Goal: Task Accomplishment & Management: Manage account settings

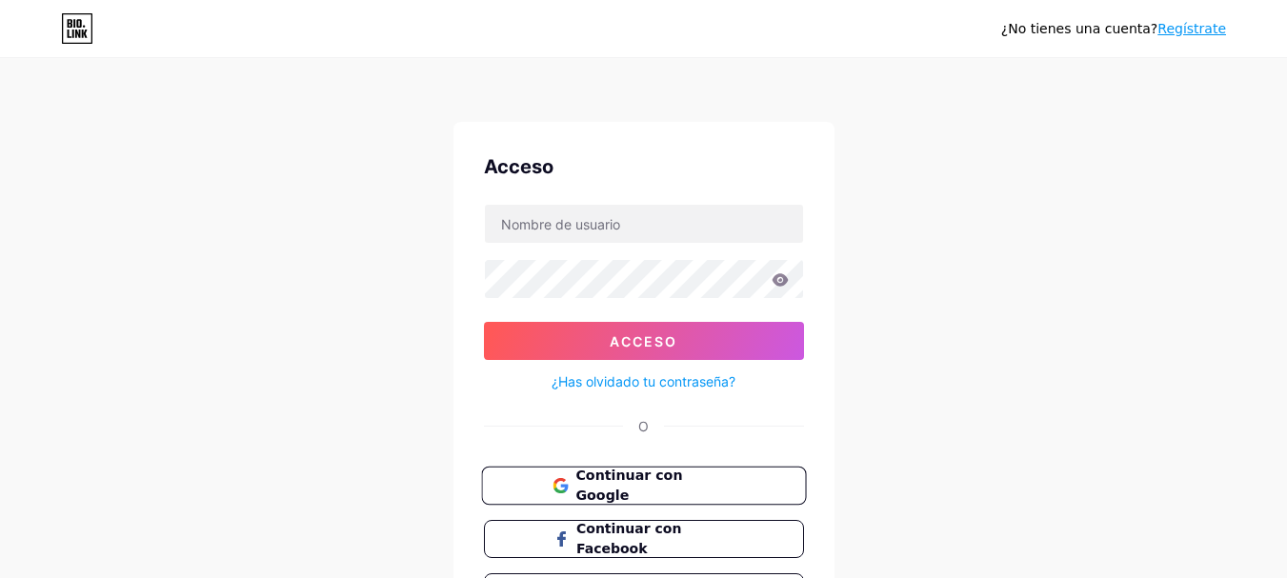
click at [674, 485] on font "Continuar con Google" at bounding box center [628, 486] width 107 height 36
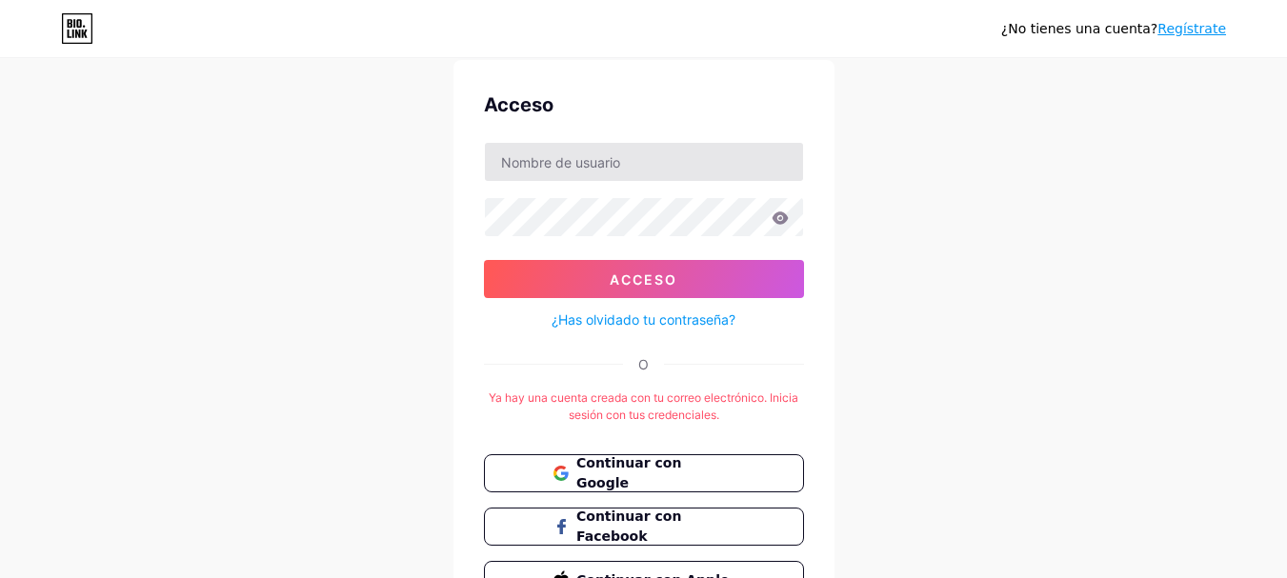
scroll to position [95, 0]
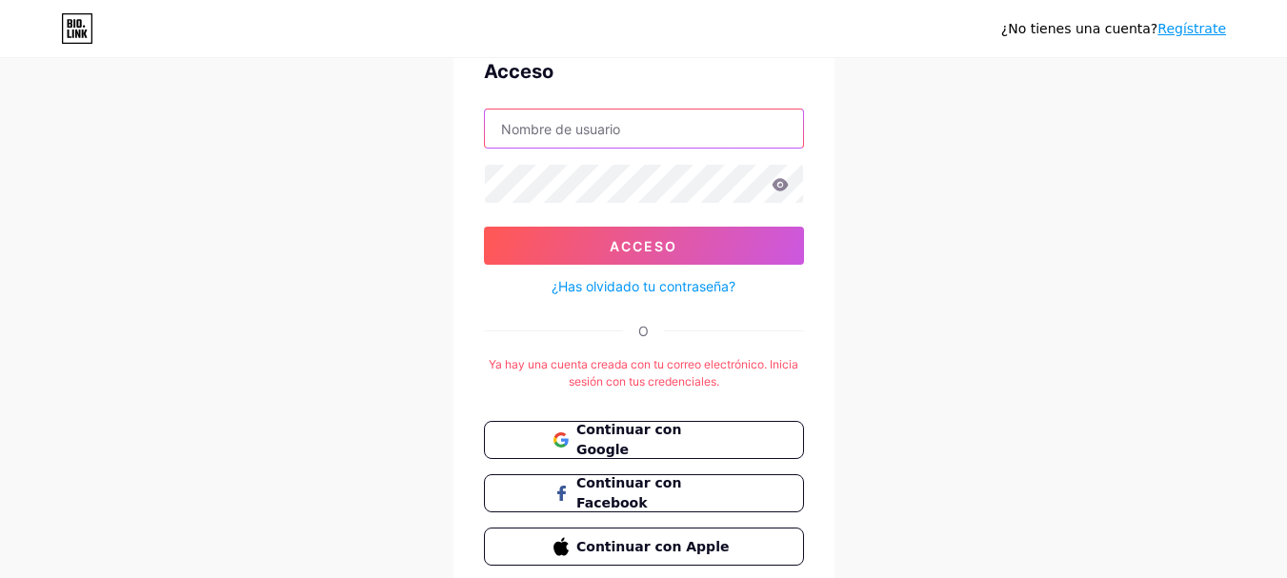
click at [637, 125] on input "text" at bounding box center [644, 129] width 318 height 38
click at [658, 145] on input "perumania" at bounding box center [644, 129] width 318 height 38
click at [656, 136] on input "perumania" at bounding box center [644, 129] width 318 height 38
paste input "[EMAIL_ADDRESS][DOMAIN_NAME]"
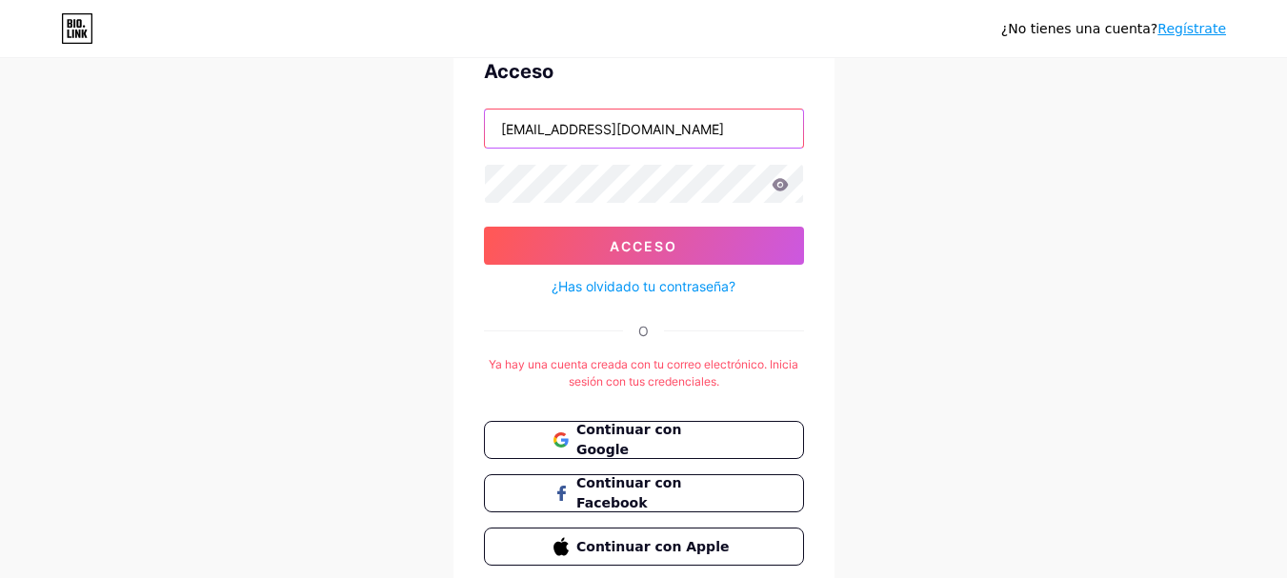
type input "[EMAIL_ADDRESS][DOMAIN_NAME]"
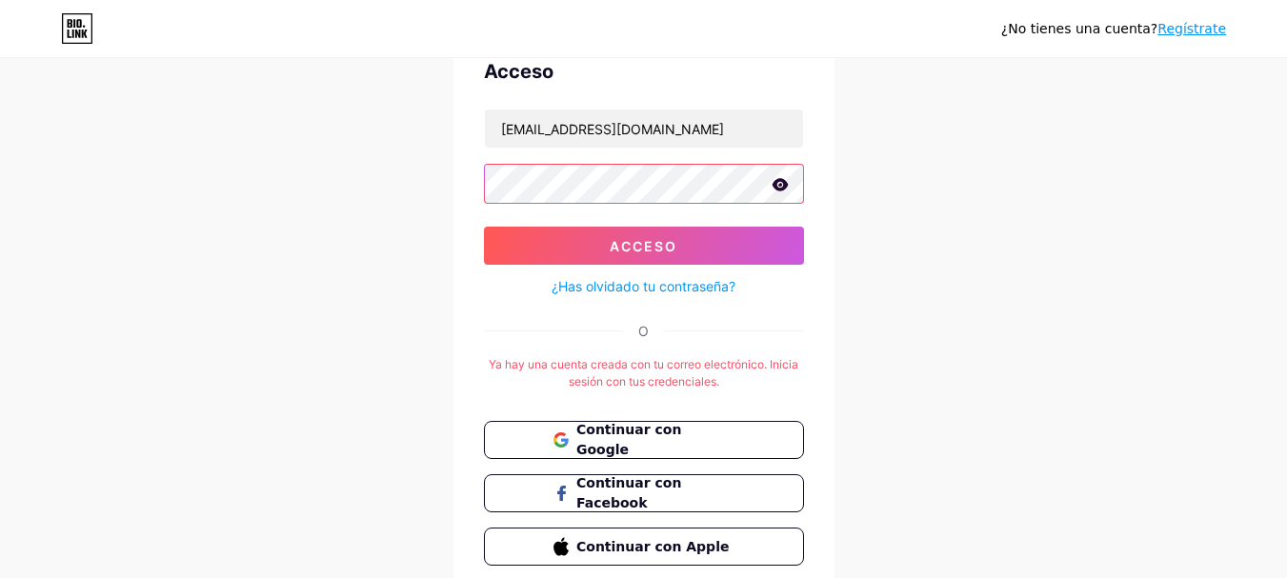
click at [484, 227] on button "Acceso" at bounding box center [644, 246] width 320 height 38
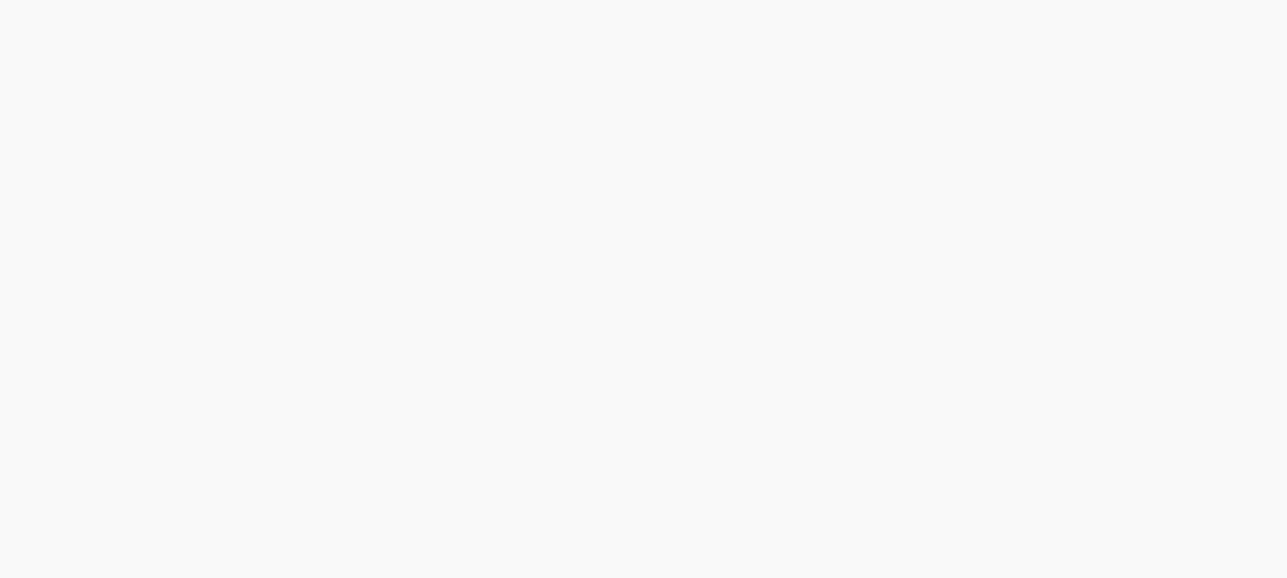
scroll to position [0, 0]
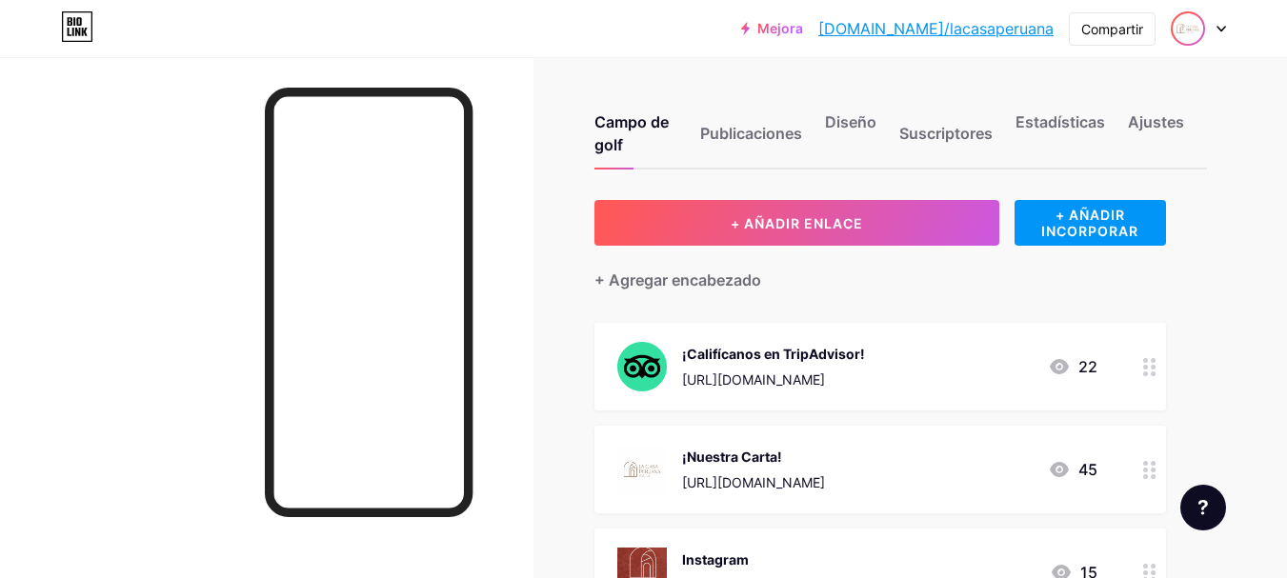
click at [1198, 38] on img at bounding box center [1187, 28] width 30 height 30
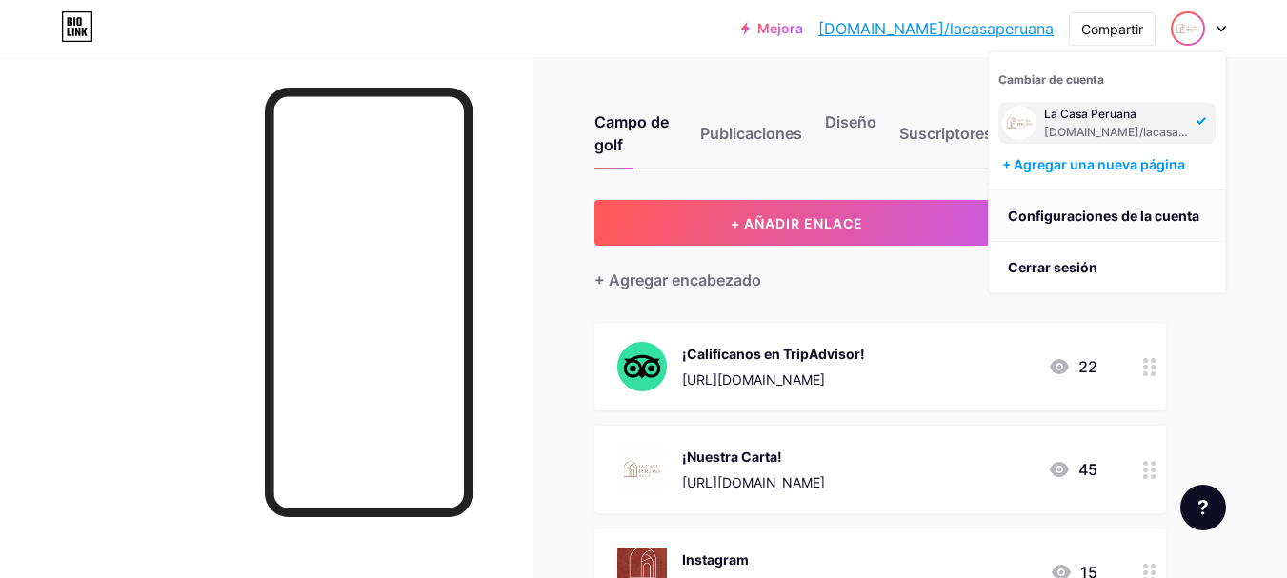
click at [1132, 220] on font "Configuraciones de la cuenta" at bounding box center [1103, 216] width 191 height 16
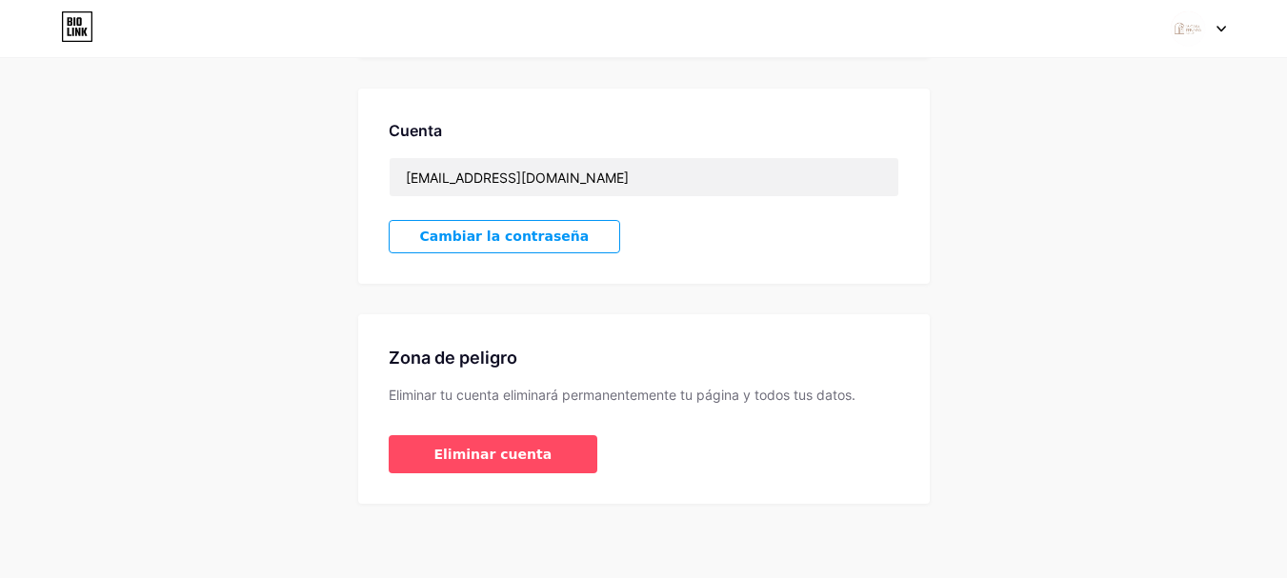
scroll to position [487, 0]
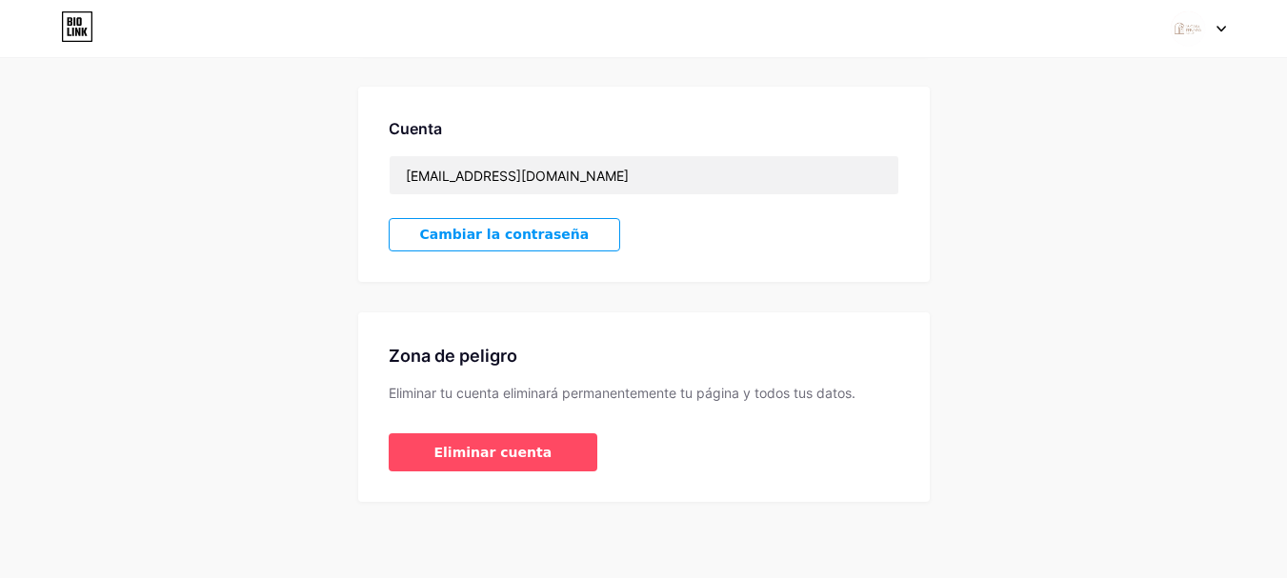
click at [531, 227] on font "Cambiar la contraseña" at bounding box center [505, 234] width 170 height 15
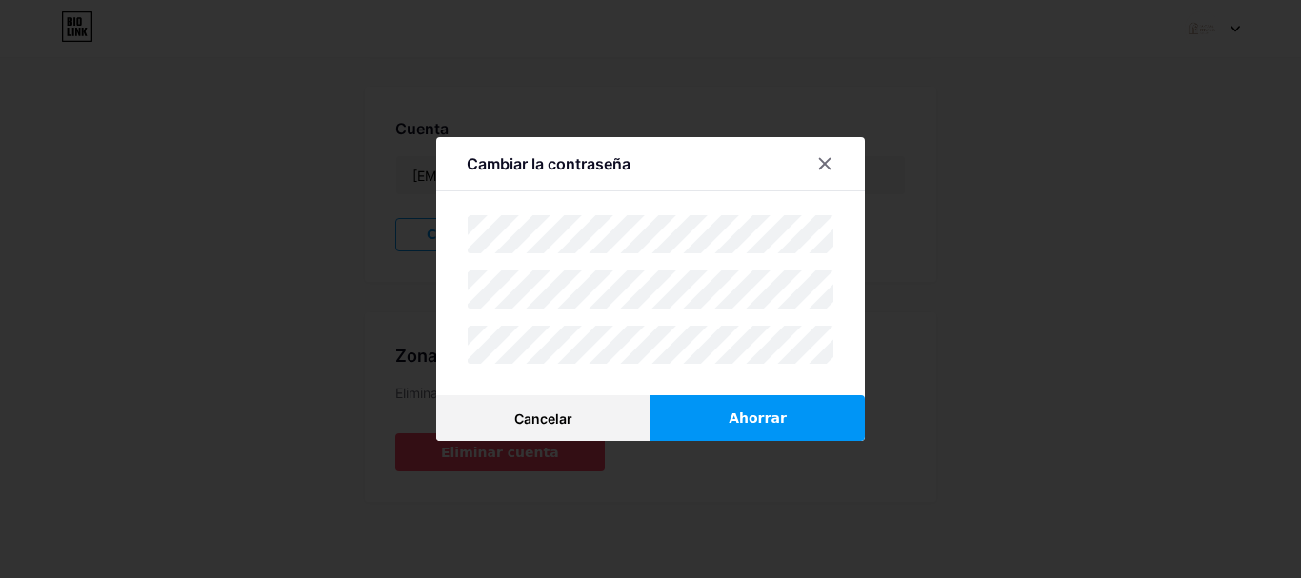
click at [707, 397] on button "Ahorrar" at bounding box center [758, 418] width 214 height 46
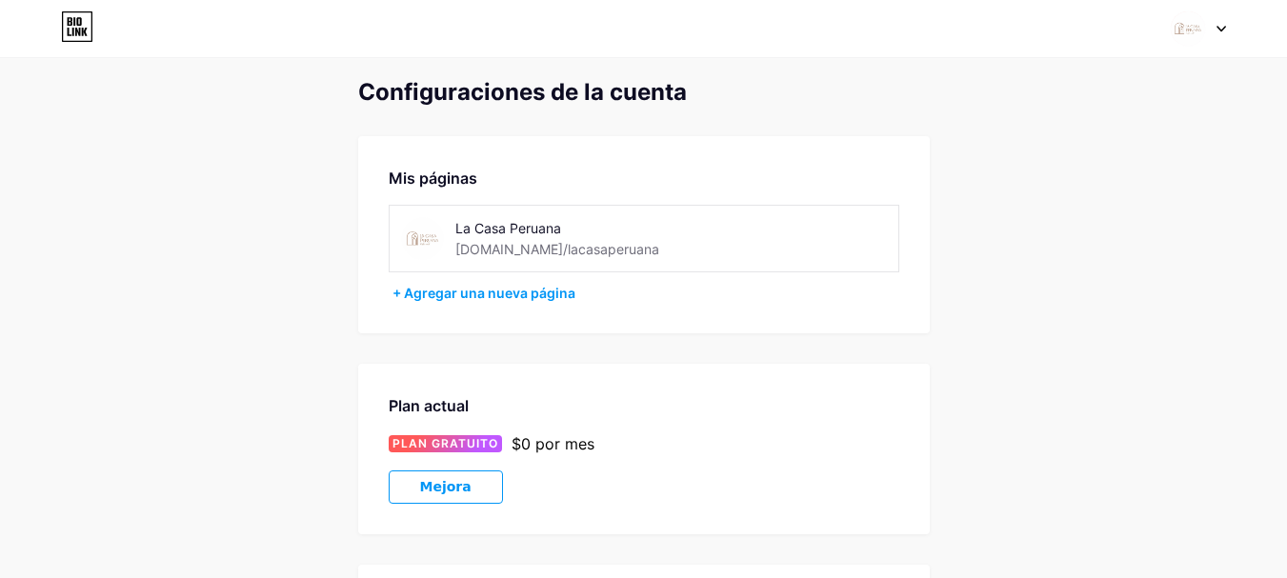
scroll to position [0, 0]
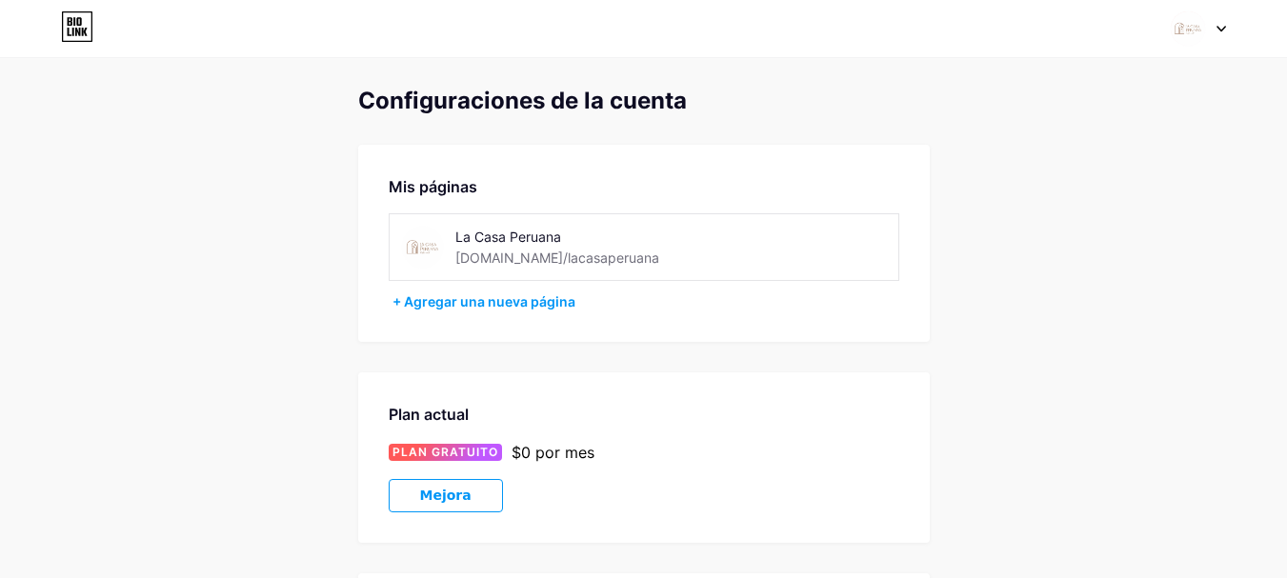
click at [68, 30] on icon at bounding box center [70, 32] width 4 height 9
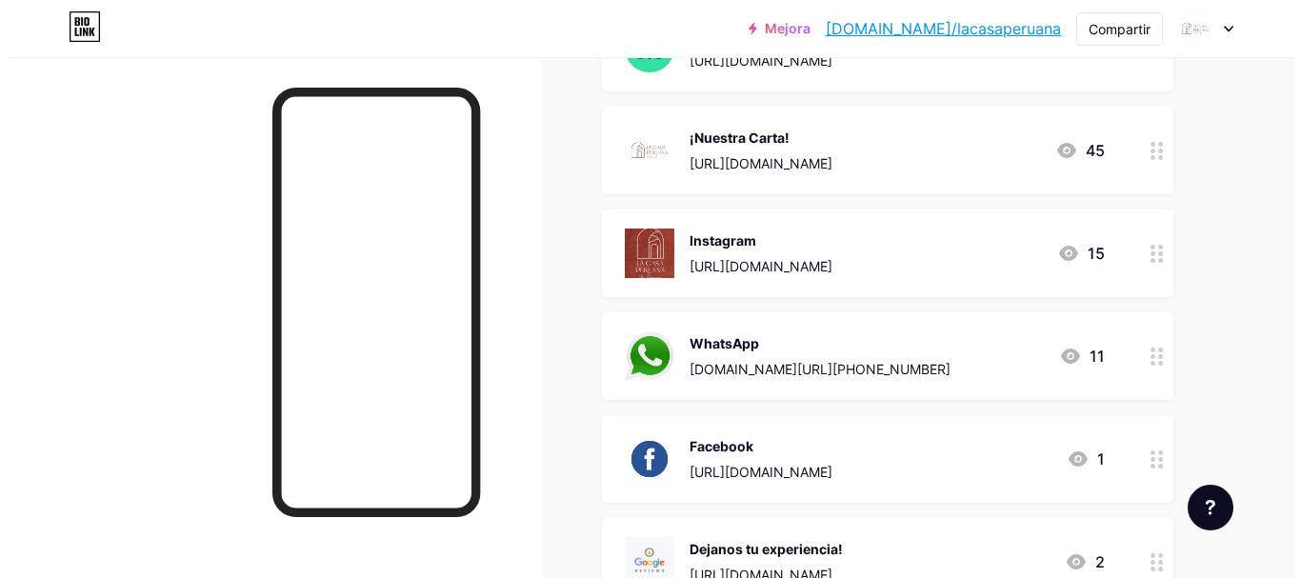
scroll to position [286, 0]
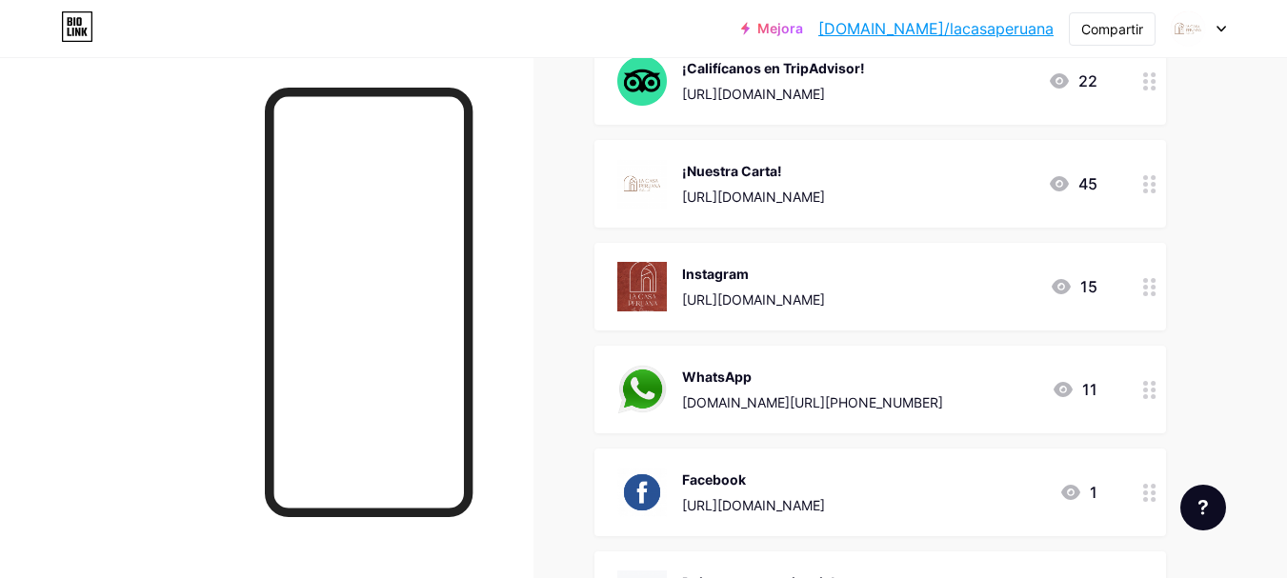
click at [825, 189] on font "[URL][DOMAIN_NAME]" at bounding box center [753, 197] width 143 height 16
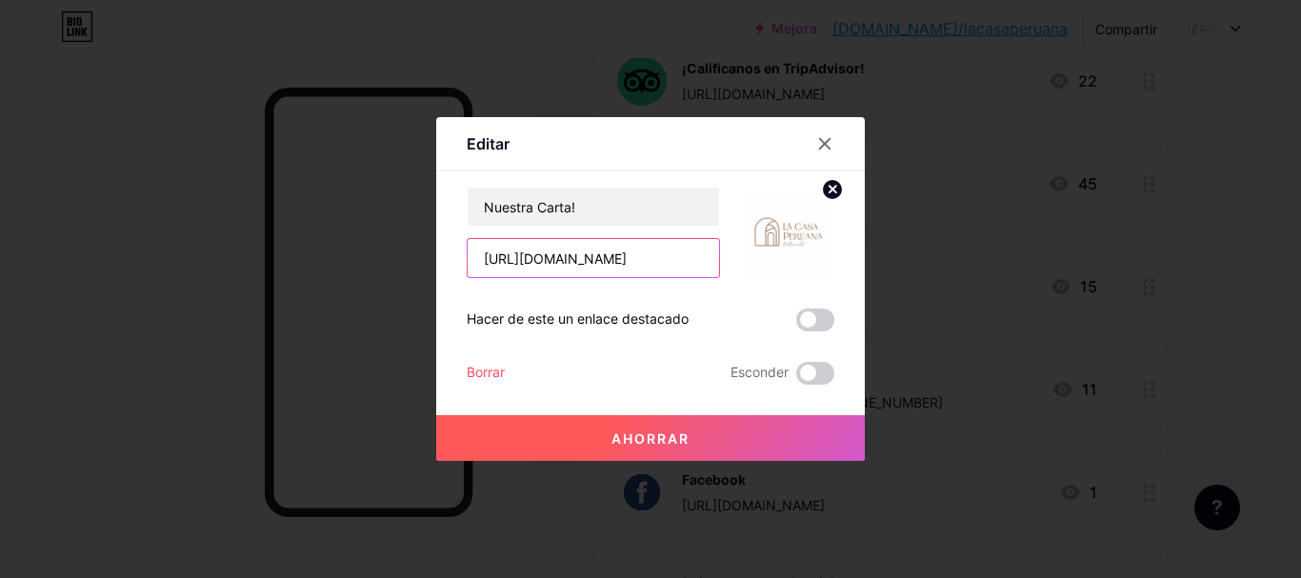
click at [684, 257] on input "[URL][DOMAIN_NAME]" at bounding box center [593, 258] width 251 height 38
paste input "YuQegIVK-bnFsym2Lx-mobED_By4w7b1"
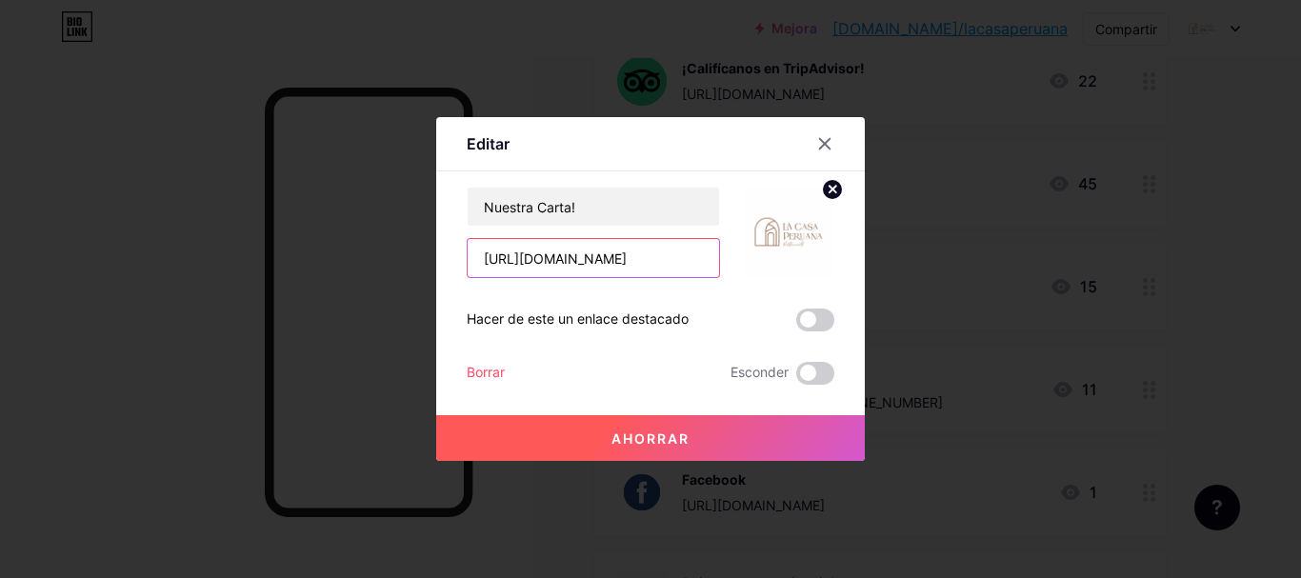
type input "[URL][DOMAIN_NAME]"
click at [670, 435] on font "Ahorrar" at bounding box center [650, 439] width 78 height 16
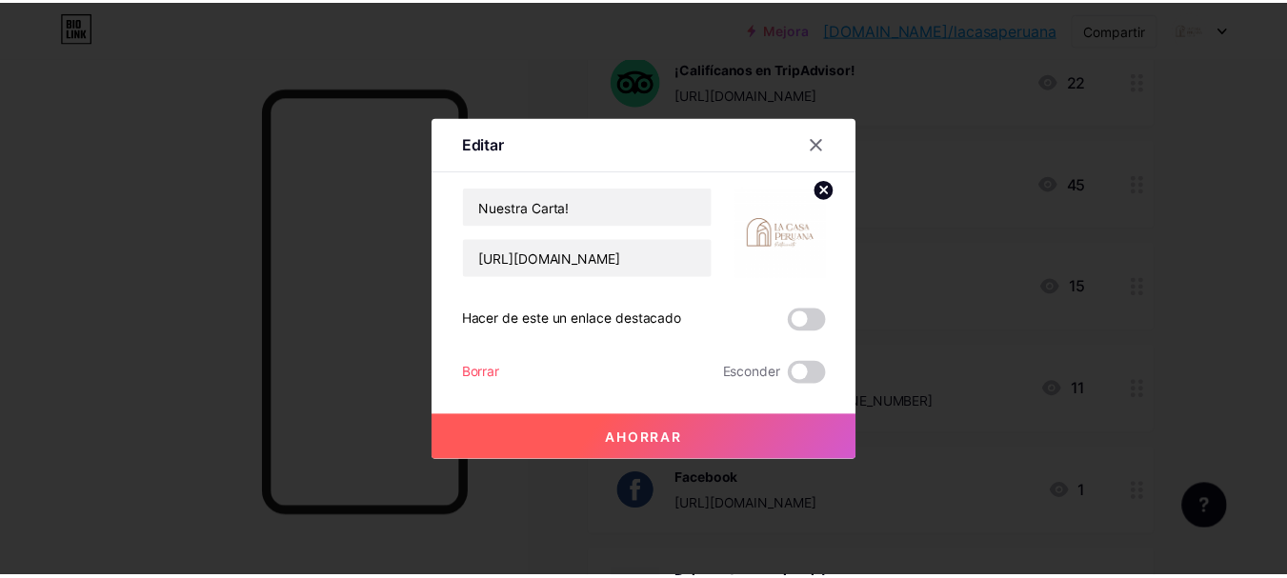
scroll to position [0, 0]
